Goal: Transaction & Acquisition: Subscribe to service/newsletter

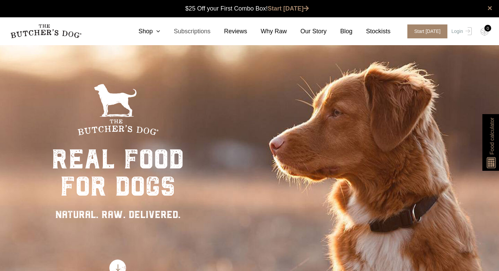
click at [206, 33] on link "Subscriptions" at bounding box center [185, 31] width 50 height 9
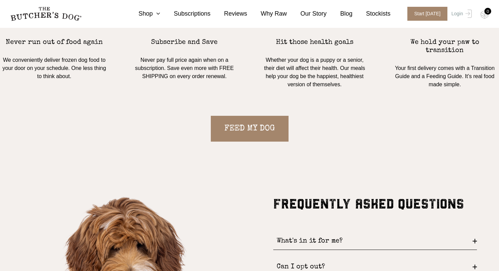
scroll to position [674, 0]
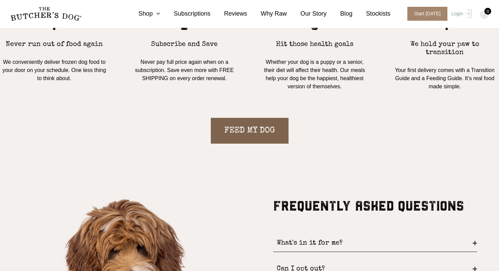
click at [269, 124] on link "FEED MY DOG" at bounding box center [250, 131] width 78 height 26
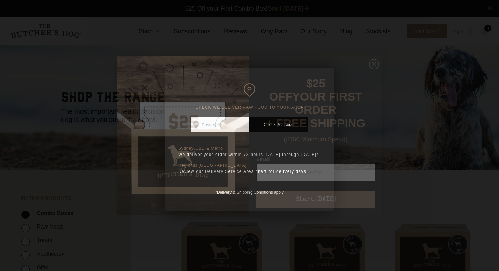
scroll to position [0, 0]
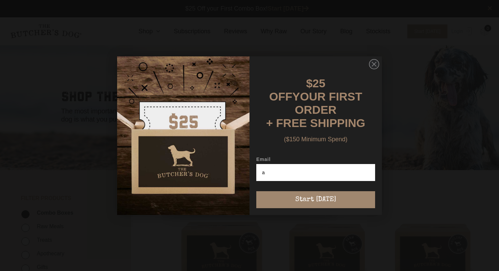
type input "ameliadennis10@gmail.com"
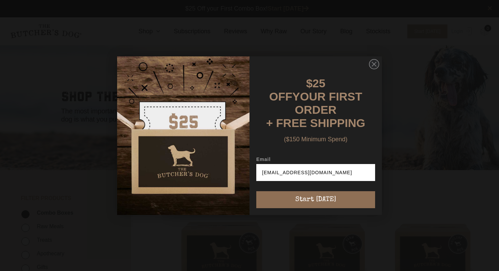
click at [346, 197] on button "Start [DATE]" at bounding box center [315, 199] width 119 height 17
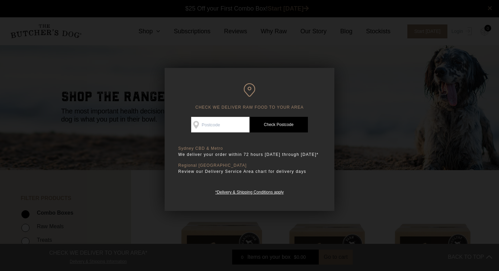
click at [225, 126] on input "Check Availability At" at bounding box center [220, 125] width 58 height 16
type input "2777"
click at [280, 126] on link "Check Postcode" at bounding box center [279, 125] width 58 height 16
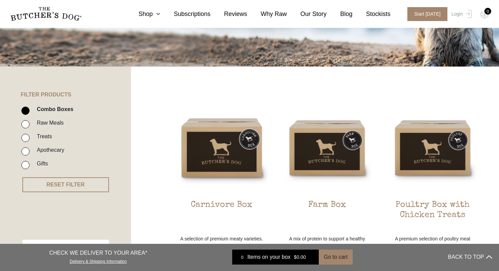
scroll to position [107, 0]
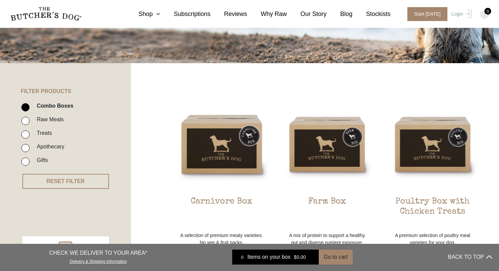
click at [25, 123] on input "Raw Meals" at bounding box center [25, 121] width 8 height 8
checkbox input "true"
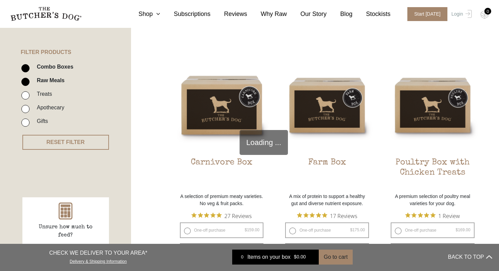
scroll to position [154, 0]
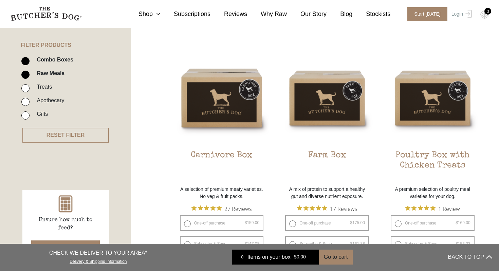
click at [27, 74] on input "Raw Meals" at bounding box center [25, 75] width 8 height 8
checkbox input "false"
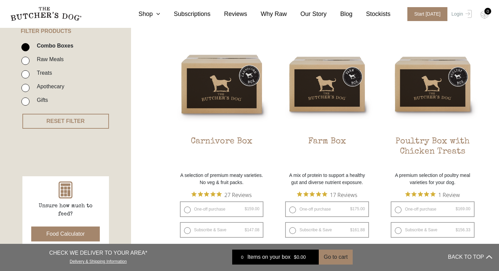
scroll to position [167, 0]
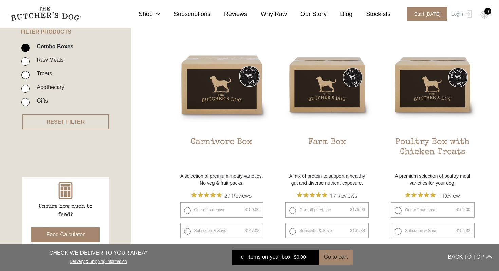
click at [27, 91] on input "Apothecary" at bounding box center [25, 89] width 8 height 8
checkbox input "true"
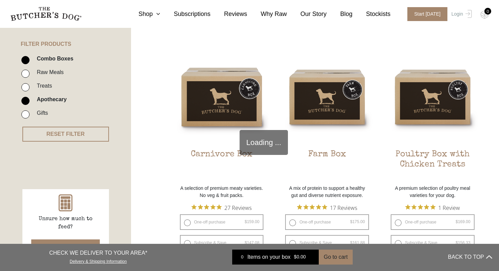
scroll to position [154, 0]
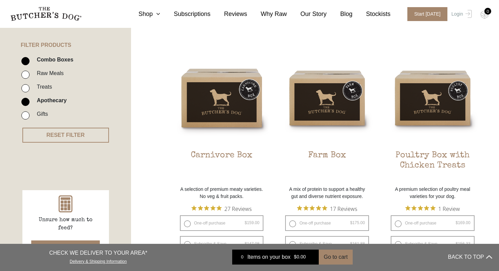
click at [25, 62] on input "Combo Boxes" at bounding box center [25, 61] width 8 height 8
checkbox input "false"
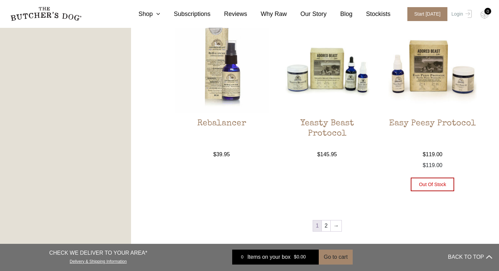
scroll to position [692, 0]
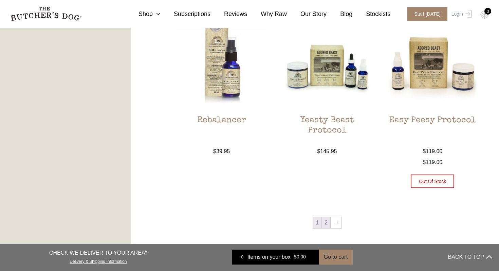
click at [326, 222] on link "2" at bounding box center [326, 222] width 8 height 11
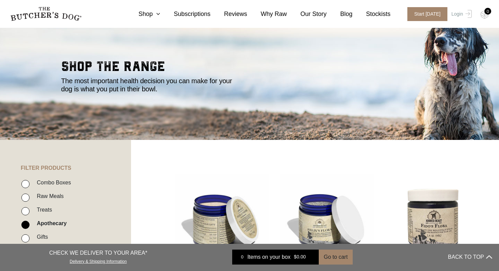
scroll to position [33, 0]
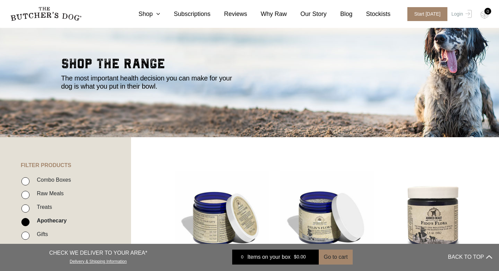
click at [28, 195] on input "Raw Meals" at bounding box center [25, 195] width 8 height 8
checkbox input "true"
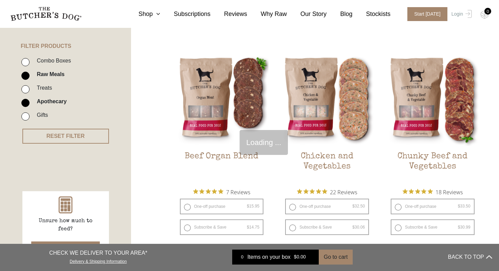
scroll to position [154, 0]
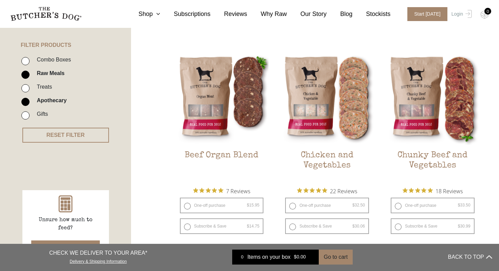
click at [25, 103] on input "Apothecary" at bounding box center [25, 102] width 8 height 8
checkbox input "false"
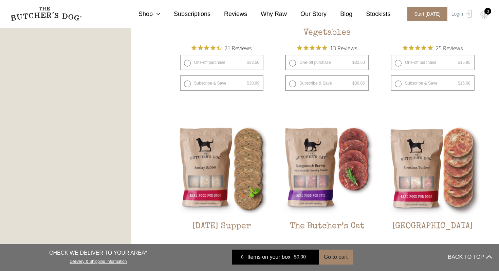
scroll to position [713, 0]
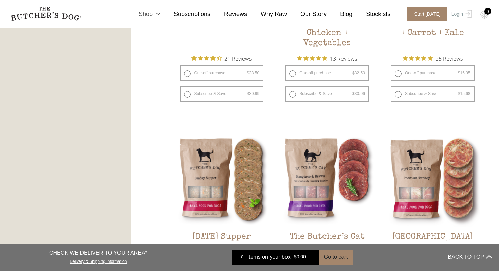
click at [155, 14] on icon at bounding box center [156, 14] width 7 height 6
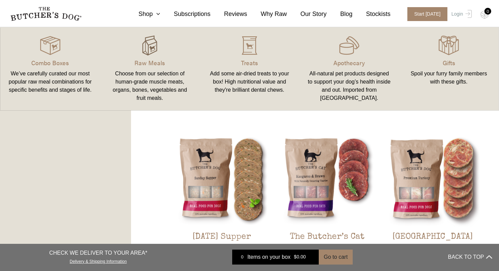
click at [151, 50] on img at bounding box center [150, 45] width 20 height 20
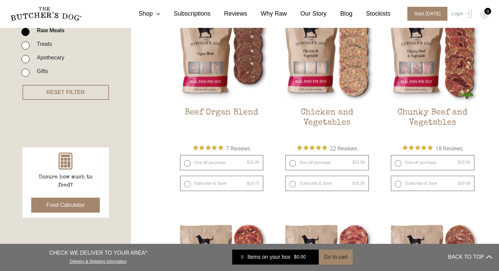
scroll to position [197, 0]
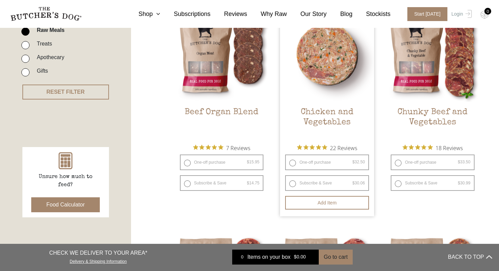
click at [332, 62] on img at bounding box center [327, 55] width 94 height 94
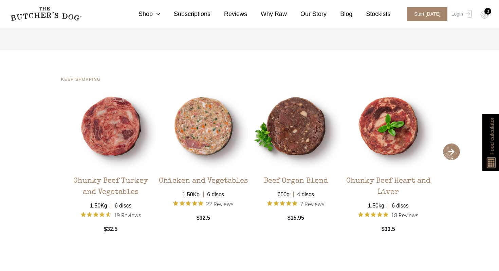
scroll to position [1357, 0]
click at [458, 15] on link "Login" at bounding box center [461, 14] width 22 height 14
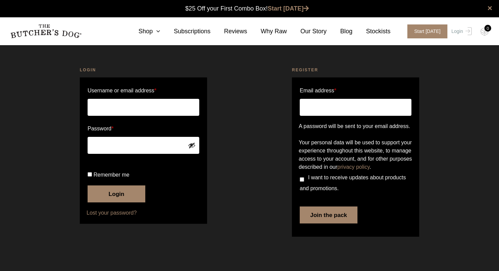
click at [349, 107] on input "Email address *" at bounding box center [356, 107] width 112 height 17
type input "ameliadennis10@gmail.com"
click at [335, 223] on button "Join the pack" at bounding box center [329, 215] width 58 height 17
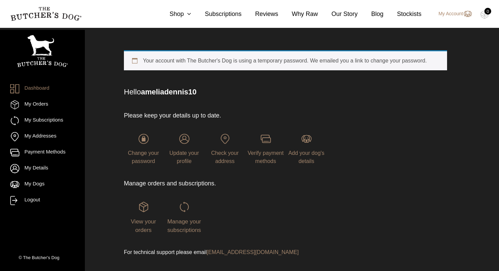
scroll to position [24, 0]
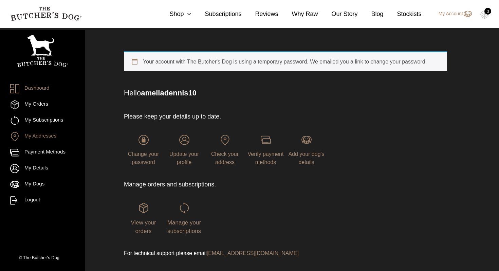
click at [51, 139] on link "My Addresses" at bounding box center [42, 136] width 65 height 9
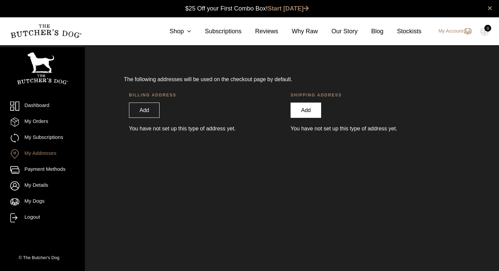
click at [314, 114] on link "Add" at bounding box center [306, 110] width 31 height 15
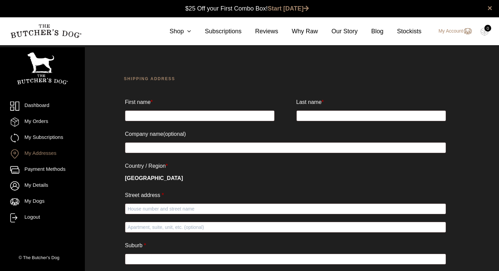
scroll to position [0, 0]
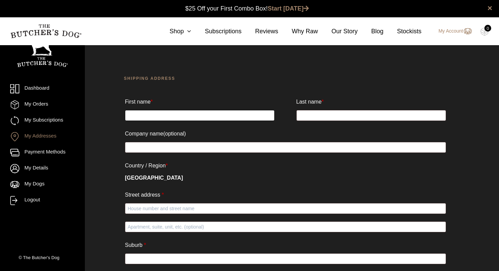
click at [213, 113] on input "First name *" at bounding box center [200, 115] width 150 height 11
type input "Amelia"
type input "Dennis"
type input "23 Nagle Avenue"
type input "Springwood"
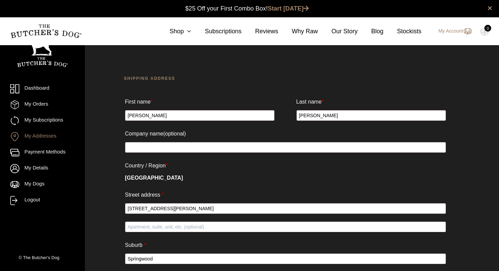
select select "NSW"
type input "2777"
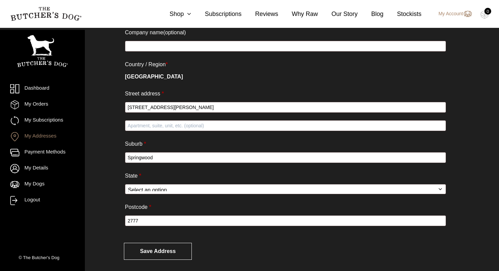
scroll to position [108, 0]
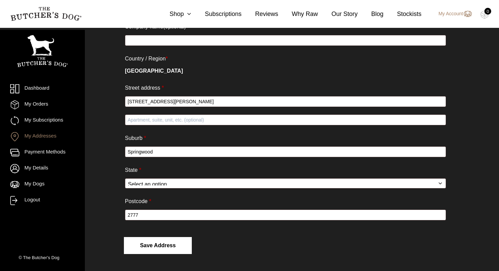
click at [179, 247] on button "Save address" at bounding box center [158, 245] width 68 height 17
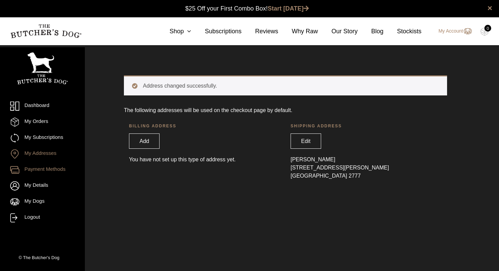
click at [64, 173] on link "Payment Methods" at bounding box center [42, 169] width 65 height 9
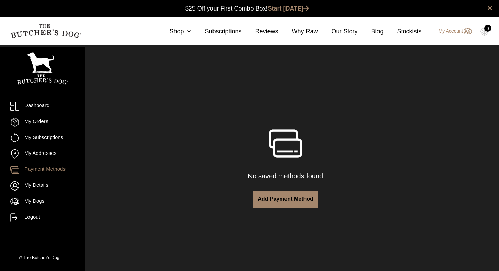
click at [289, 199] on link "Add payment method" at bounding box center [285, 199] width 65 height 17
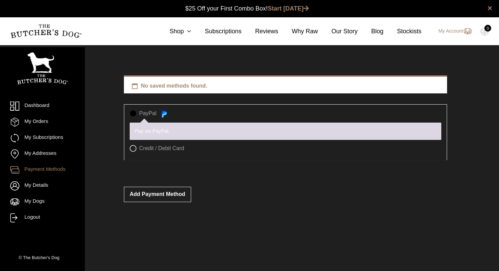
click at [132, 151] on label "Credit / Debit Card" at bounding box center [286, 148] width 312 height 7
radio input "true"
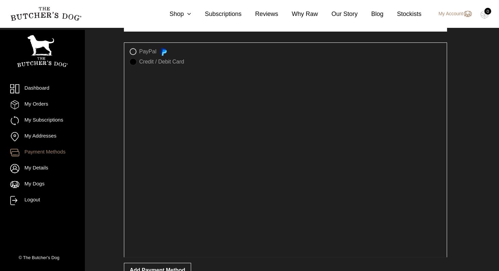
scroll to position [97, 0]
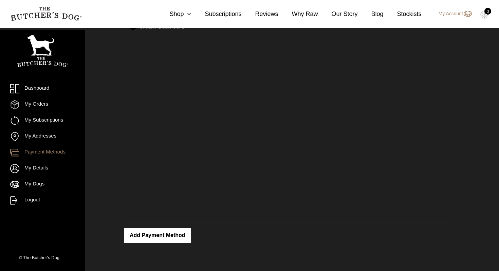
click at [178, 237] on button "Add payment method" at bounding box center [157, 235] width 67 height 15
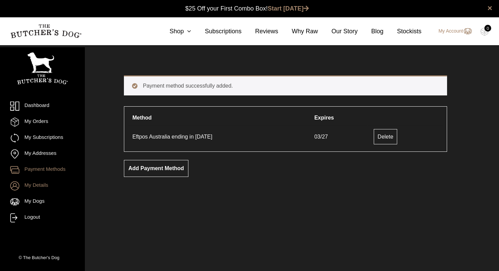
click at [46, 189] on link "My Details" at bounding box center [42, 185] width 65 height 9
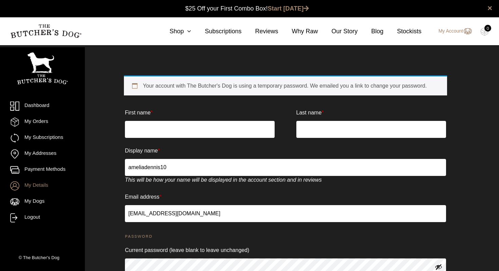
scroll to position [0, 0]
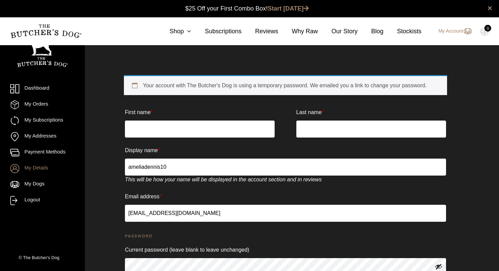
click at [181, 168] on input "ameliadennis10" at bounding box center [285, 167] width 321 height 17
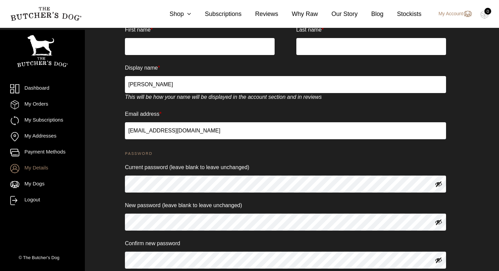
scroll to position [87, 0]
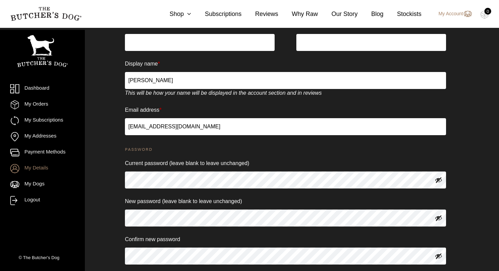
type input "[PERSON_NAME]"
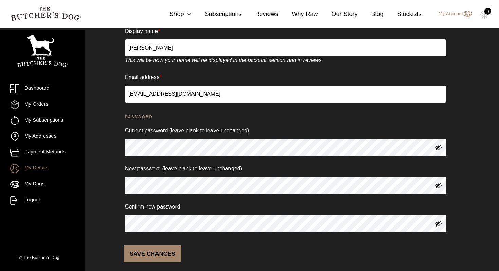
scroll to position [122, 0]
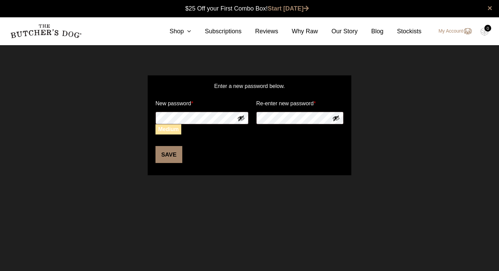
click at [170, 151] on button "Save" at bounding box center [169, 154] width 27 height 17
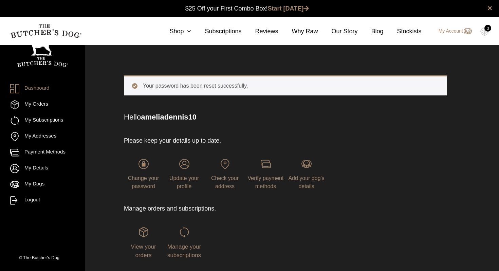
scroll to position [0, 0]
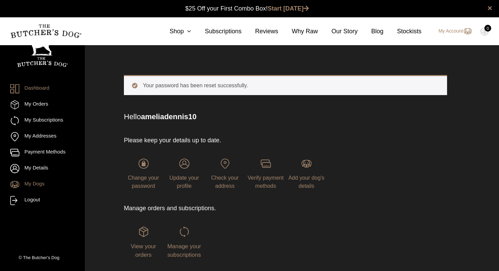
click at [40, 181] on link "My Dogs" at bounding box center [42, 184] width 65 height 9
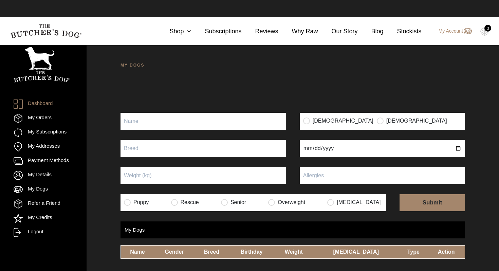
scroll to position [0, 0]
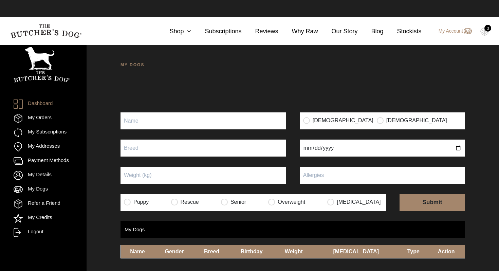
click at [160, 120] on input "Puppy" at bounding box center [203, 120] width 165 height 17
type input "Shire"
click at [377, 121] on input "radio" at bounding box center [380, 120] width 7 height 7
radio input "true"
click at [229, 154] on input "text" at bounding box center [203, 148] width 165 height 17
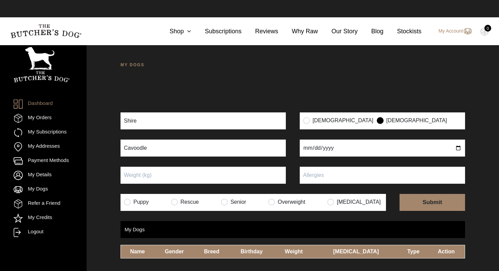
type input "Cavoodle"
click at [335, 148] on input "date" at bounding box center [382, 148] width 165 height 17
click at [306, 148] on input "date" at bounding box center [382, 148] width 165 height 17
type input "2010-06-20"
click at [176, 175] on input "Puppy" at bounding box center [203, 175] width 165 height 17
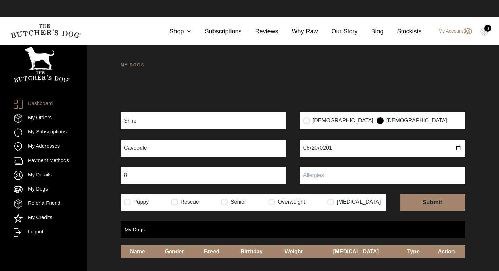
type input "8"
click at [228, 203] on input "radio" at bounding box center [224, 201] width 7 height 7
radio input "true"
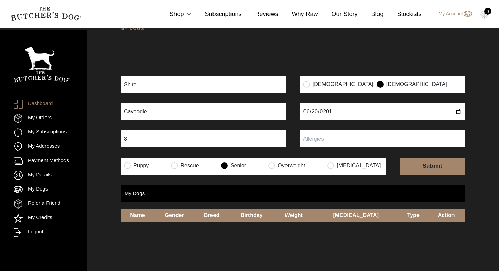
scroll to position [45, 0]
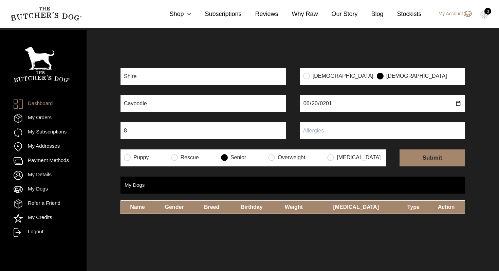
click at [441, 160] on input "submit" at bounding box center [433, 157] width 66 height 17
type input "none"
click at [438, 155] on input "submit" at bounding box center [433, 157] width 66 height 17
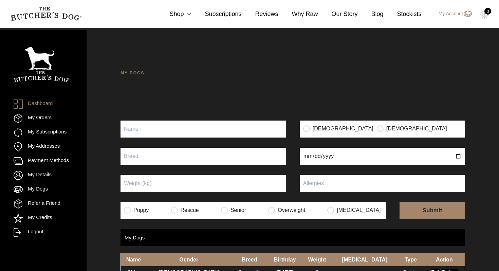
scroll to position [53, 0]
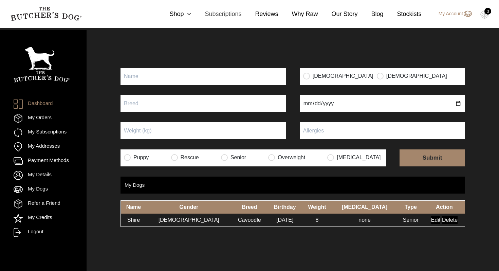
click at [192, 15] on link "Subscriptions" at bounding box center [216, 14] width 50 height 9
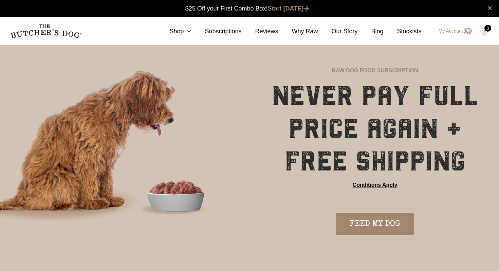
scroll to position [0, 0]
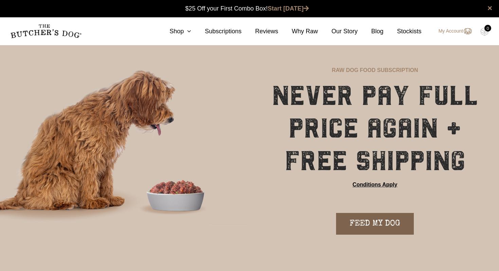
click at [394, 223] on link "FEED MY DOG" at bounding box center [375, 224] width 78 height 22
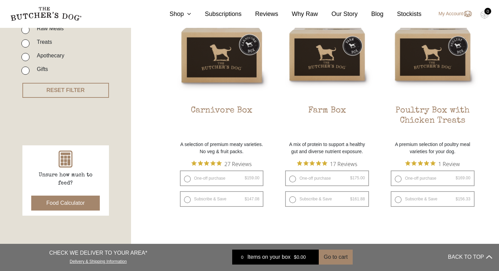
scroll to position [196, 0]
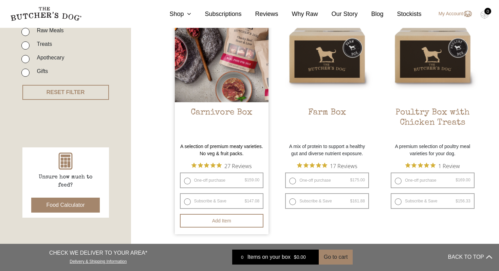
click at [233, 83] on img at bounding box center [222, 55] width 94 height 94
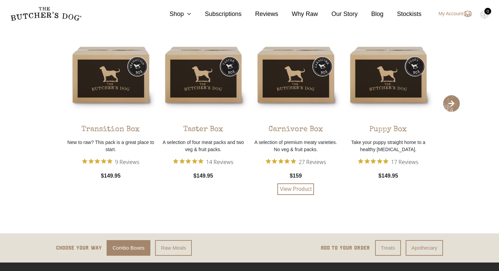
scroll to position [1304, 0]
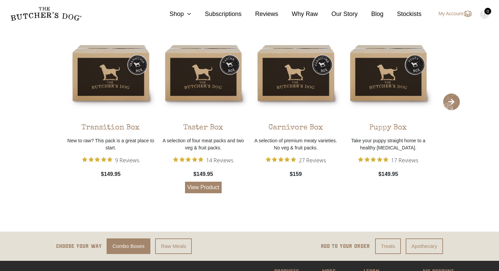
click at [208, 101] on img at bounding box center [203, 72] width 89 height 89
click at [207, 189] on link "View Product" at bounding box center [203, 188] width 37 height 12
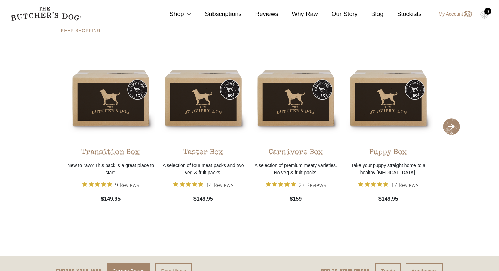
scroll to position [1205, 0]
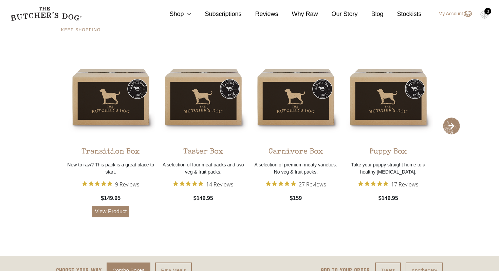
click at [111, 211] on link "View Product" at bounding box center [110, 212] width 37 height 12
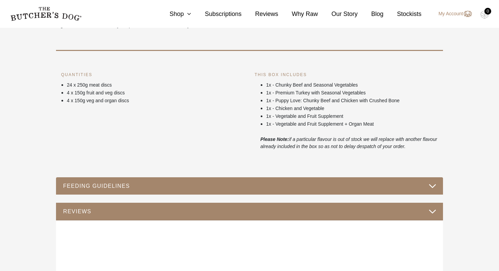
scroll to position [250, 0]
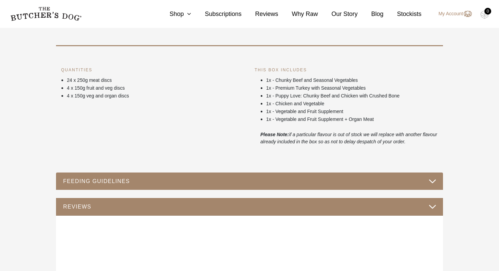
click at [280, 181] on button "FEEDING GUIDELINES" at bounding box center [250, 181] width 374 height 9
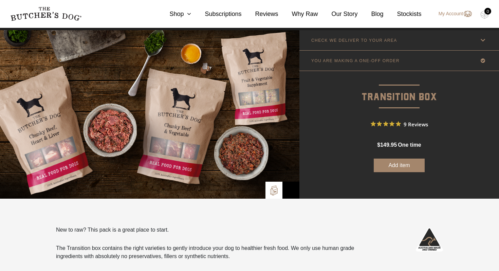
scroll to position [13, 0]
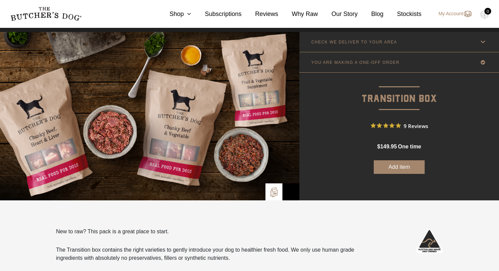
click at [415, 168] on button "Add item" at bounding box center [399, 167] width 51 height 14
click at [180, 14] on link "Shop" at bounding box center [173, 14] width 35 height 9
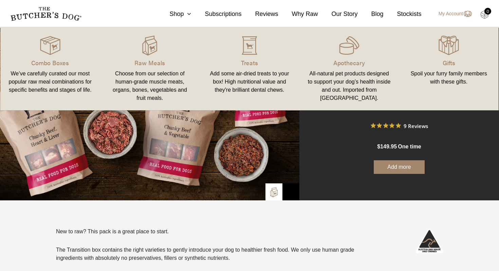
click at [487, 15] on img at bounding box center [485, 14] width 8 height 9
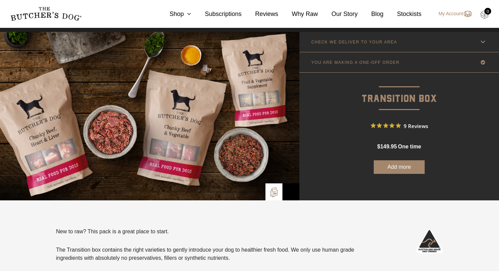
click at [484, 14] on img at bounding box center [485, 14] width 8 height 9
click at [484, 17] on img at bounding box center [485, 14] width 8 height 9
click at [184, 16] on icon at bounding box center [187, 14] width 7 height 6
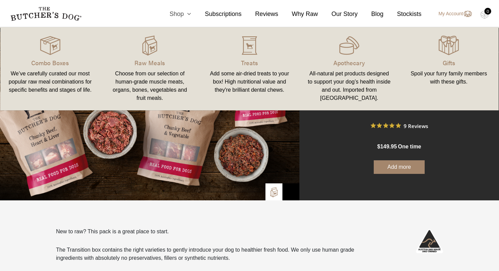
click at [184, 16] on icon at bounding box center [187, 14] width 7 height 6
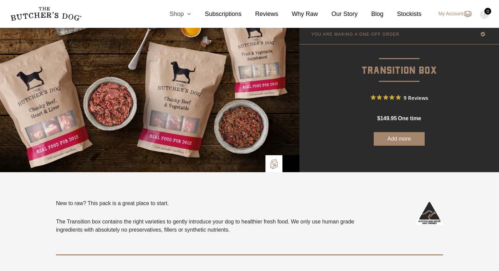
scroll to position [0, 0]
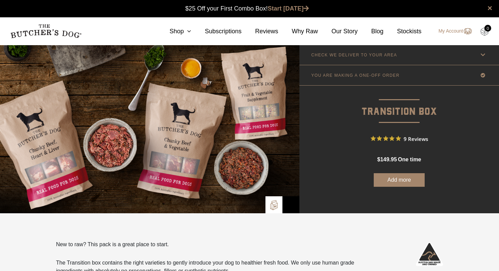
click at [486, 33] on img at bounding box center [485, 31] width 8 height 9
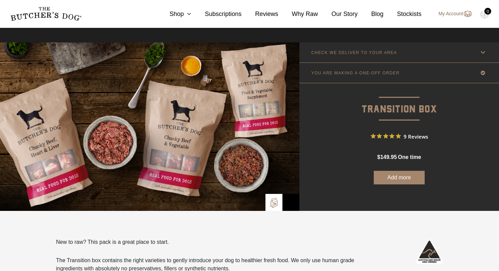
click at [452, 14] on link "My Account" at bounding box center [452, 14] width 40 height 8
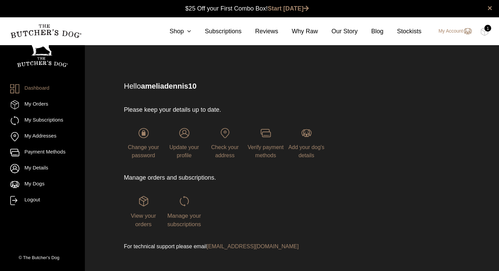
scroll to position [0, 0]
click at [44, 104] on link "My Orders" at bounding box center [42, 104] width 65 height 9
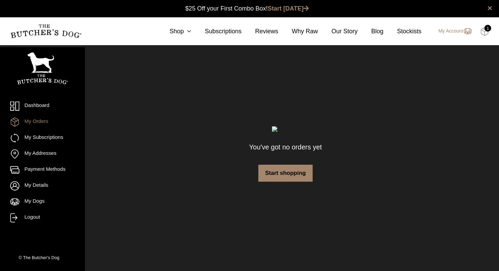
click at [486, 31] on img at bounding box center [485, 31] width 8 height 9
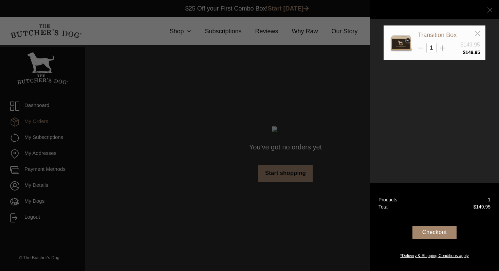
click at [442, 232] on div "Checkout" at bounding box center [435, 232] width 44 height 13
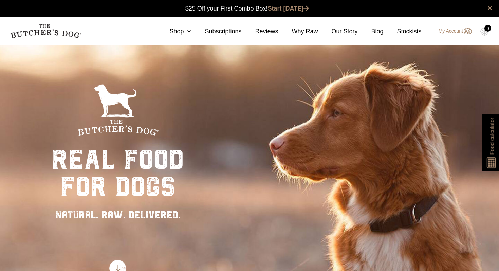
scroll to position [0, 0]
click at [176, 29] on link "Shop" at bounding box center [173, 31] width 35 height 9
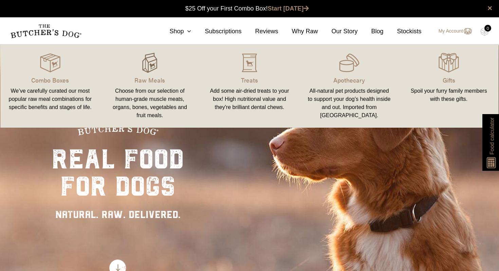
click at [146, 67] on img at bounding box center [150, 63] width 20 height 20
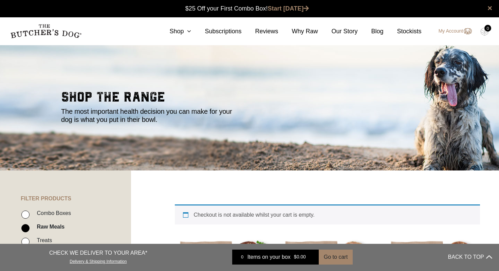
click at [52, 211] on label "Combo Boxes" at bounding box center [52, 213] width 38 height 9
click at [30, 211] on input "Combo Boxes" at bounding box center [25, 215] width 8 height 8
checkbox input "true"
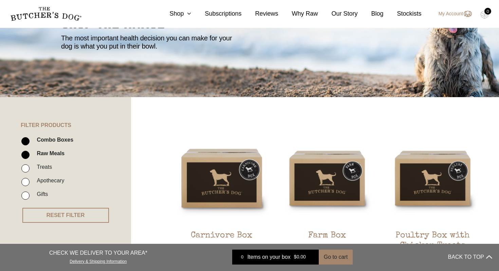
scroll to position [68, 0]
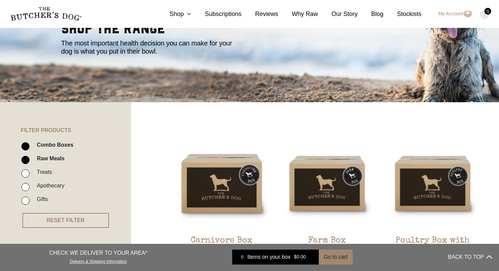
click at [25, 187] on input "Apothecary" at bounding box center [25, 187] width 8 height 8
checkbox input "true"
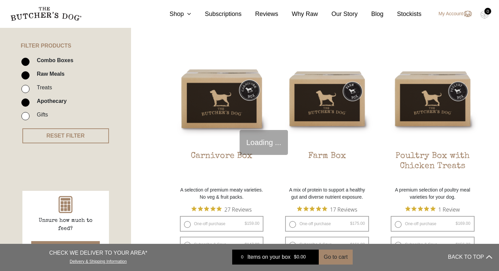
scroll to position [154, 0]
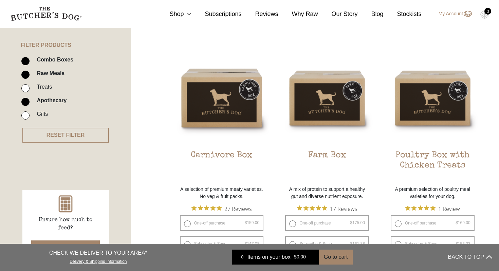
click at [25, 74] on input "Raw Meals" at bounding box center [25, 75] width 8 height 8
checkbox input "false"
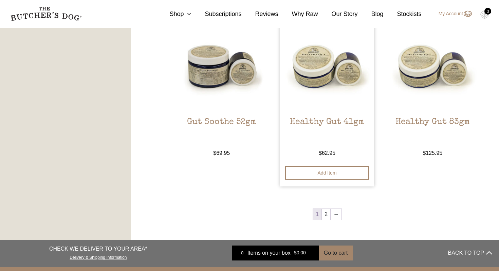
scroll to position [883, 0]
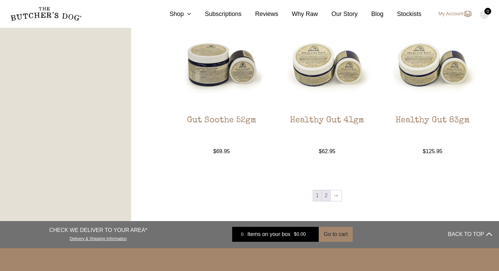
click at [326, 198] on link "2" at bounding box center [326, 195] width 8 height 11
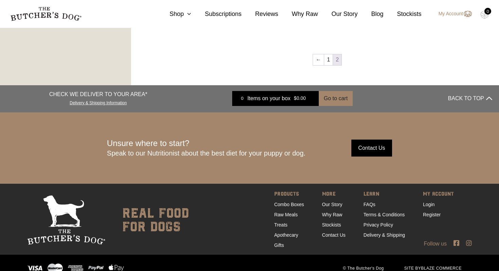
scroll to position [889, 0]
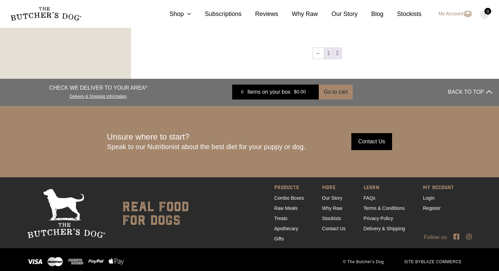
click at [329, 57] on link "1" at bounding box center [328, 53] width 8 height 11
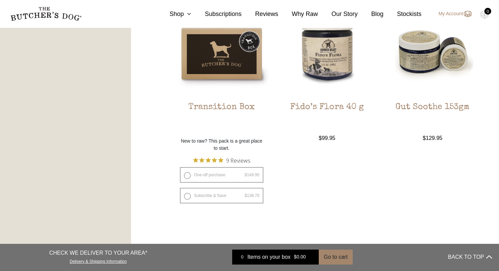
scroll to position [668, 0]
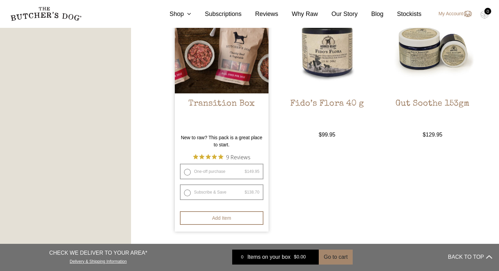
click at [232, 193] on label "Subscribe & Save $ 149.95 Original price was: $149.95. $ 138.70 Current price i…" at bounding box center [222, 192] width 84 height 16
radio input "true"
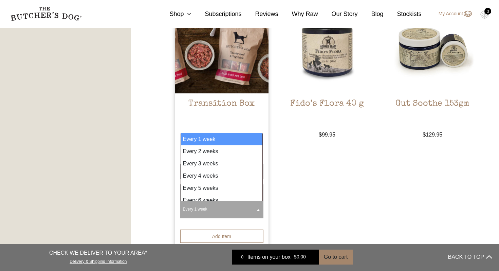
click at [260, 210] on span at bounding box center [258, 210] width 7 height 16
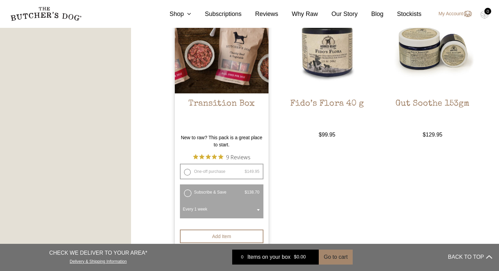
click at [260, 210] on span at bounding box center [258, 210] width 7 height 16
click at [228, 193] on label "Subscribe & Save $ 149.95 Original price was: $149.95. $ 138.70 Current price i…" at bounding box center [222, 192] width 84 height 16
click at [194, 189] on label "Subscribe & Save $ 149.95 Original price was: $149.95. $ 138.70 Current price i…" at bounding box center [222, 192] width 84 height 16
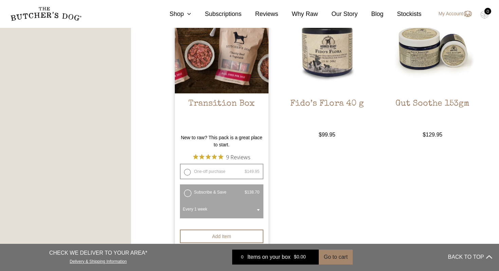
click at [205, 176] on label "One-off purchase $ 149.95 — or subscribe and save 7.5%" at bounding box center [222, 172] width 84 height 16
radio input "true"
click at [187, 192] on label "Subscribe & Save $ 149.95 Original price was: $149.95. $ 138.70 Current price i…" at bounding box center [222, 192] width 84 height 16
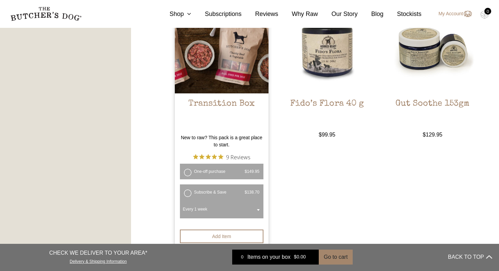
click at [257, 211] on span at bounding box center [258, 210] width 7 height 16
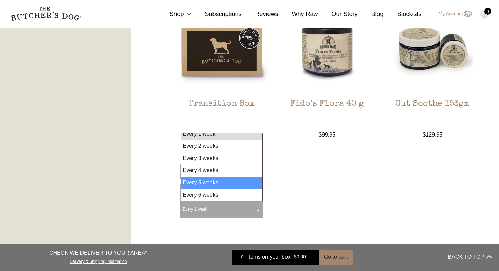
scroll to position [0, 0]
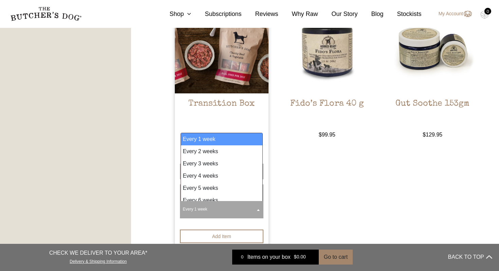
click at [242, 123] on h2 "Transition Box" at bounding box center [222, 115] width 94 height 32
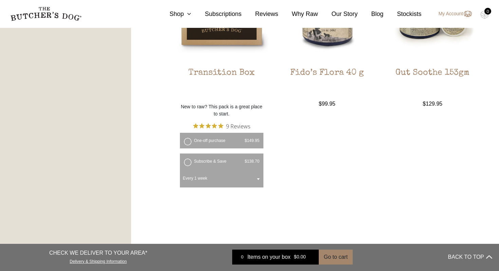
scroll to position [708, 0]
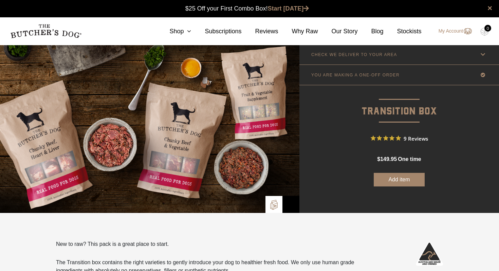
click at [404, 185] on button "Add item" at bounding box center [399, 180] width 51 height 14
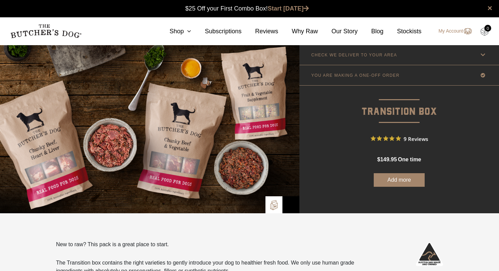
click at [485, 33] on img at bounding box center [485, 31] width 8 height 9
click at [179, 33] on link "Shop" at bounding box center [173, 31] width 35 height 9
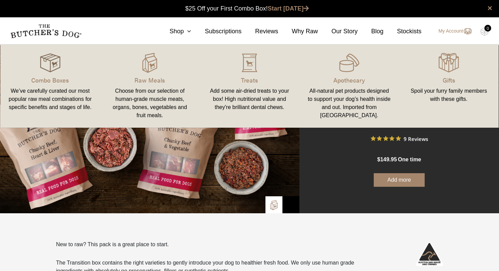
click at [56, 66] on img at bounding box center [50, 63] width 20 height 20
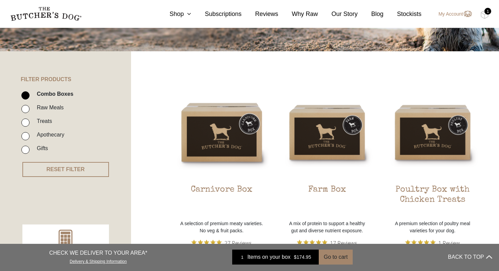
scroll to position [103, 0]
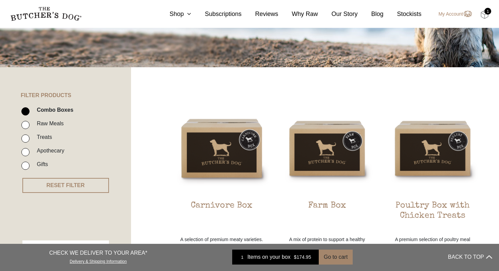
click at [486, 18] on img at bounding box center [485, 14] width 8 height 9
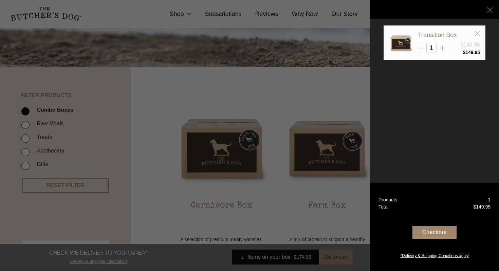
click at [440, 230] on div "Checkout" at bounding box center [435, 232] width 44 height 13
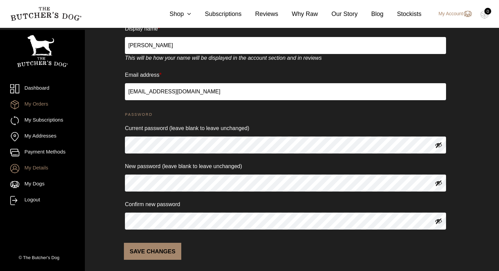
click at [46, 104] on link "My Orders" at bounding box center [42, 104] width 65 height 9
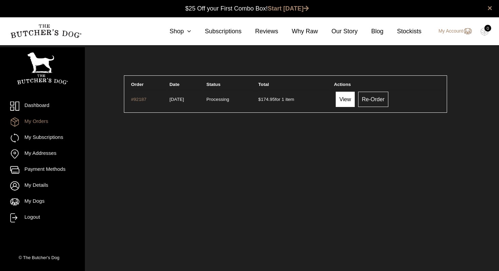
click at [355, 101] on link "View" at bounding box center [345, 99] width 19 height 15
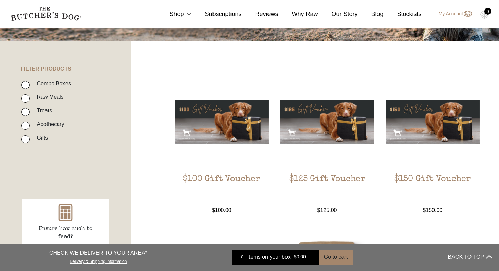
scroll to position [115, 0]
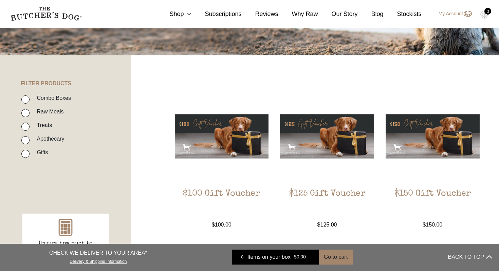
click at [65, 95] on label "Combo Boxes" at bounding box center [52, 97] width 38 height 9
click at [30, 95] on input "Combo Boxes" at bounding box center [25, 99] width 8 height 8
checkbox input "true"
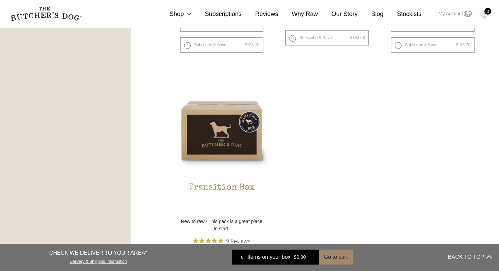
scroll to position [606, 0]
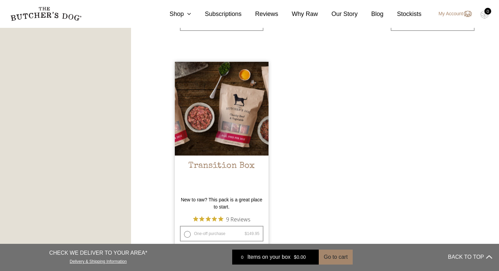
click at [230, 138] on img at bounding box center [222, 109] width 94 height 94
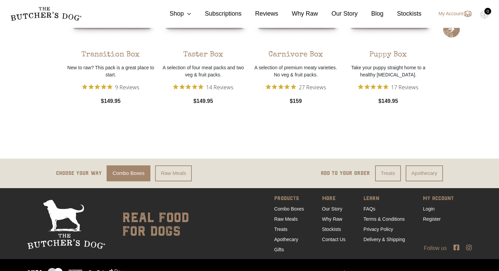
scroll to position [1374, 0]
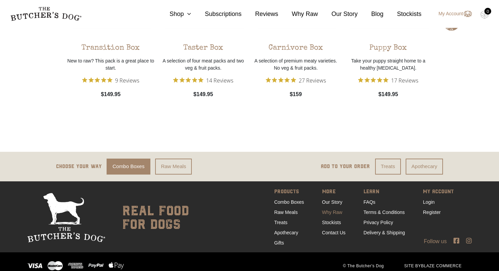
click at [339, 214] on link "Why Raw" at bounding box center [332, 212] width 20 height 5
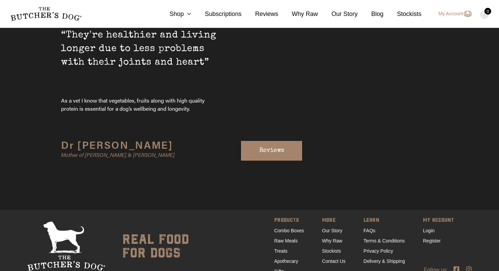
scroll to position [2270, 0]
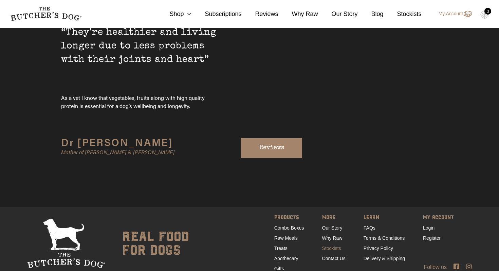
click at [335, 246] on link "Stockists" at bounding box center [331, 248] width 19 height 5
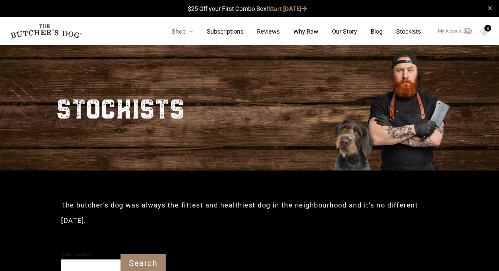
click at [182, 34] on link "Shop" at bounding box center [175, 31] width 35 height 9
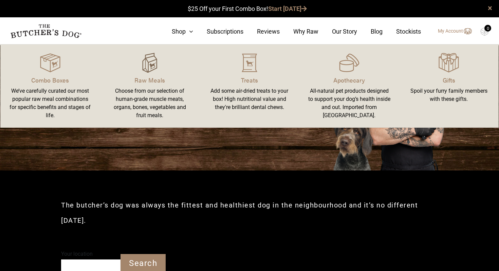
click at [151, 70] on img at bounding box center [150, 63] width 20 height 20
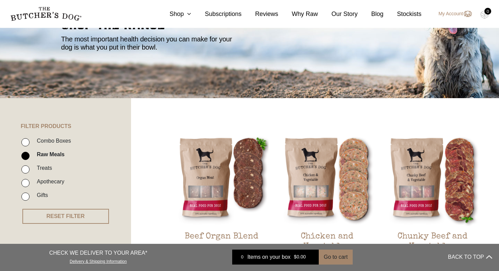
scroll to position [95, 0]
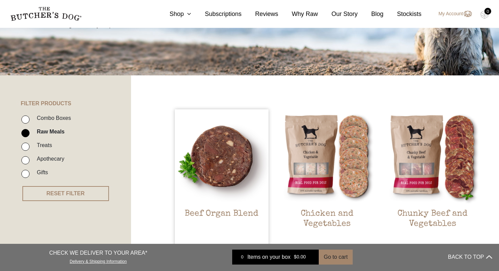
click at [236, 173] on img at bounding box center [222, 156] width 94 height 94
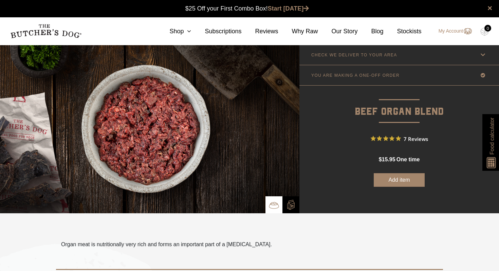
scroll to position [0, 0]
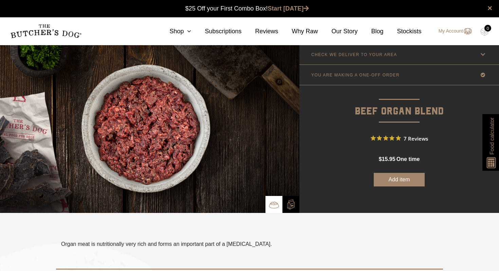
click at [493, 167] on img at bounding box center [492, 161] width 13 height 15
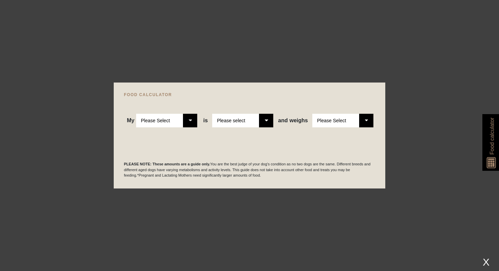
click at [185, 124] on select "Please Select Adult Dog Puppy" at bounding box center [166, 121] width 61 height 14
select select "adult"
click at [268, 123] on select "Please select a healthy weight overweight" at bounding box center [242, 121] width 61 height 14
select select "0"
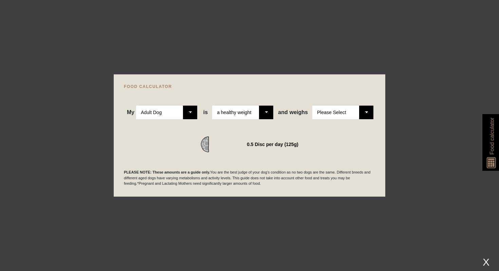
click at [367, 111] on select "Please Select 1kg 2kg 3kg 4kg 5kg 6kg 7kg 8kg 9kg 10kg 11kg 12kg 13kg 14kg 15kg…" at bounding box center [342, 113] width 61 height 14
select select "8"
click at [489, 260] on div "X" at bounding box center [486, 261] width 12 height 11
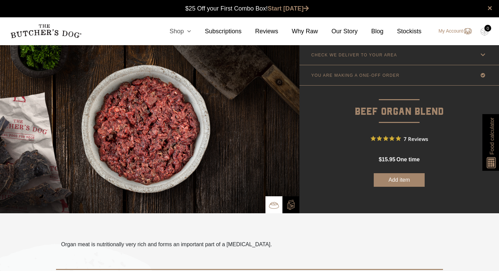
click at [184, 32] on icon at bounding box center [187, 31] width 7 height 6
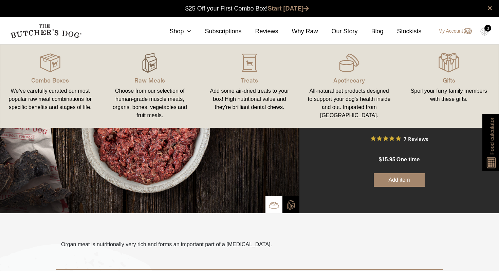
click at [151, 62] on img at bounding box center [150, 63] width 20 height 20
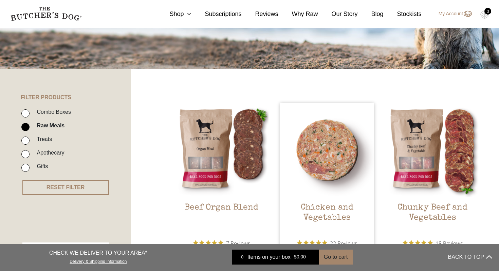
scroll to position [63, 0]
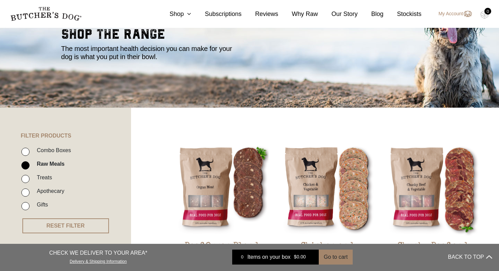
click at [63, 149] on label "Combo Boxes" at bounding box center [52, 150] width 38 height 9
click at [30, 149] on input "Combo Boxes" at bounding box center [25, 152] width 8 height 8
checkbox input "true"
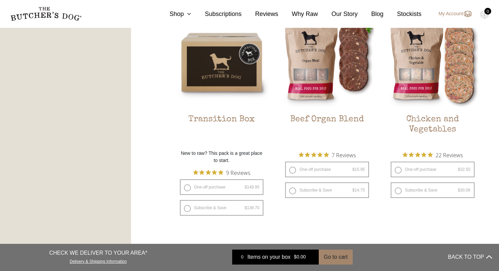
scroll to position [652, 0]
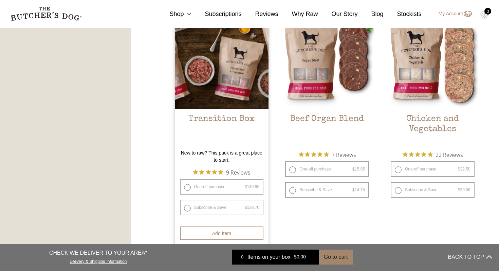
click at [223, 99] on img at bounding box center [222, 62] width 94 height 94
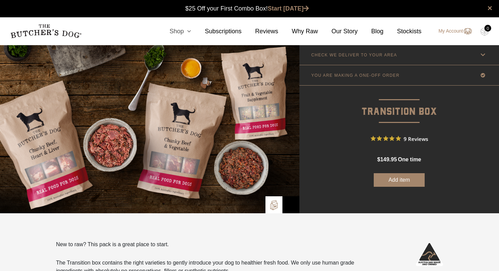
click at [185, 30] on icon at bounding box center [187, 31] width 7 height 6
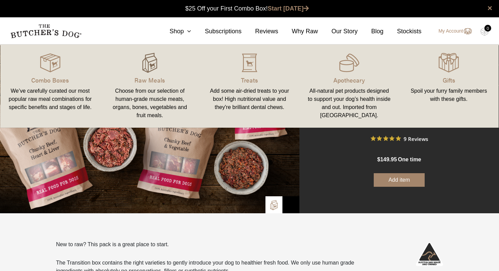
click at [149, 64] on img at bounding box center [150, 63] width 20 height 20
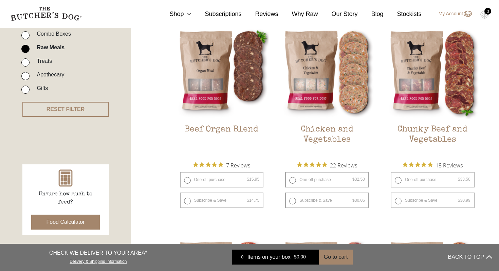
scroll to position [182, 0]
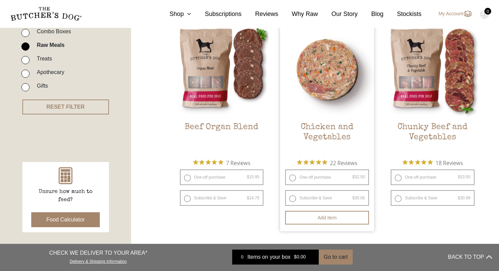
click at [342, 77] on img at bounding box center [327, 70] width 94 height 94
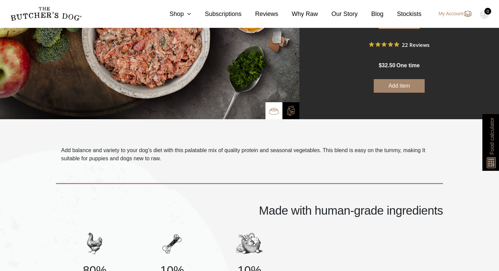
scroll to position [93, 0]
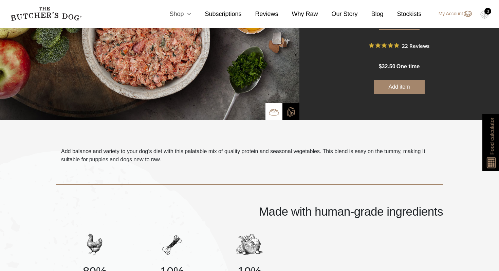
click at [186, 14] on icon at bounding box center [187, 14] width 7 height 6
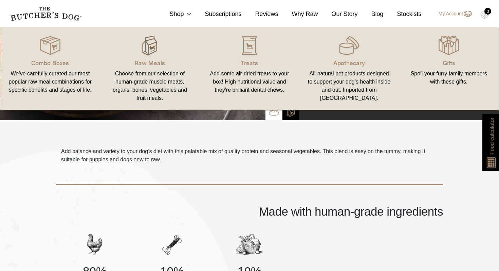
click at [150, 54] on img at bounding box center [150, 45] width 20 height 20
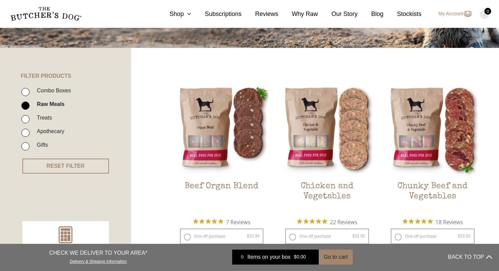
scroll to position [127, 0]
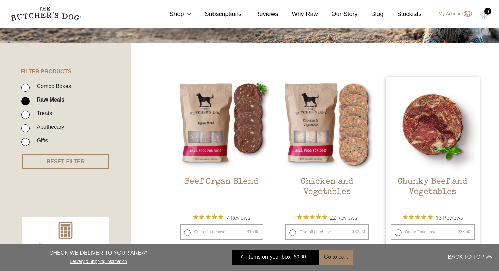
click at [428, 141] on img at bounding box center [433, 124] width 94 height 94
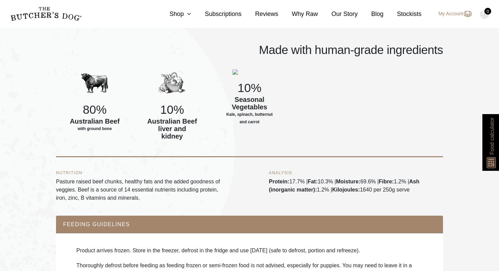
scroll to position [263, 0]
click at [186, 15] on icon at bounding box center [187, 14] width 7 height 6
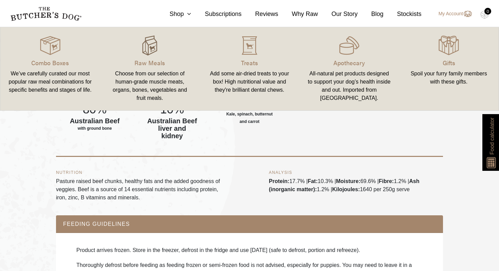
click at [149, 53] on img at bounding box center [150, 45] width 20 height 20
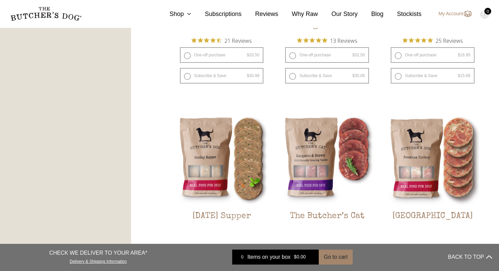
scroll to position [707, 0]
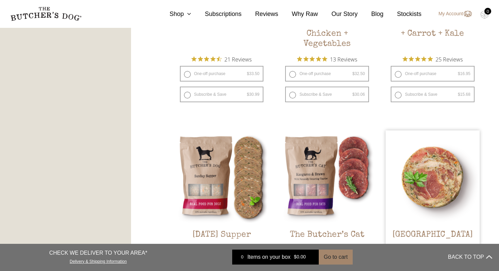
click at [437, 175] on img at bounding box center [433, 177] width 94 height 94
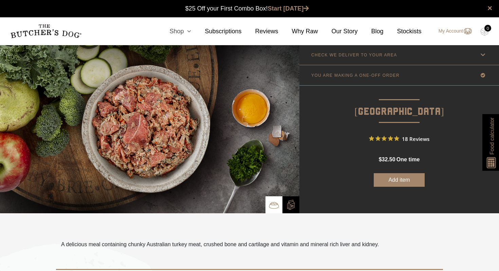
click at [186, 32] on icon at bounding box center [187, 31] width 7 height 6
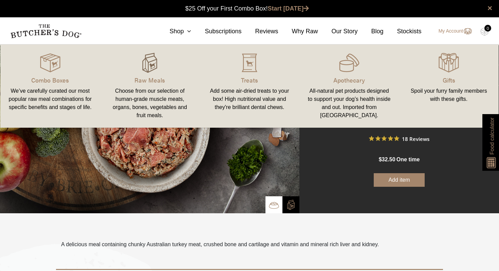
click at [145, 68] on img at bounding box center [150, 63] width 20 height 20
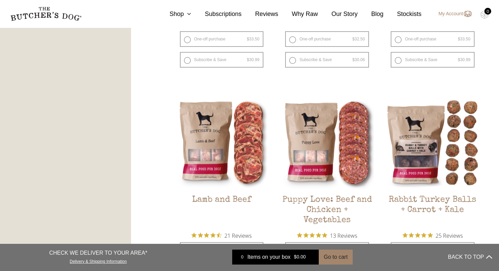
scroll to position [532, 0]
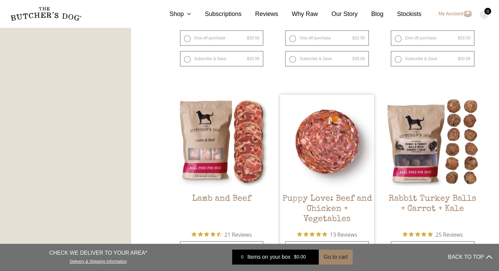
click at [320, 160] on img at bounding box center [327, 142] width 94 height 94
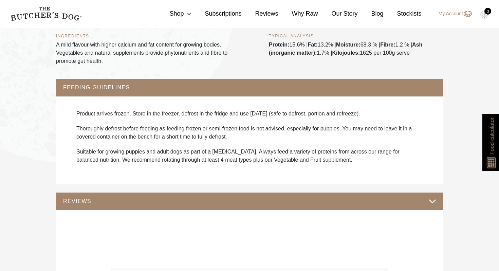
scroll to position [425, 0]
